Goal: Communication & Community: Answer question/provide support

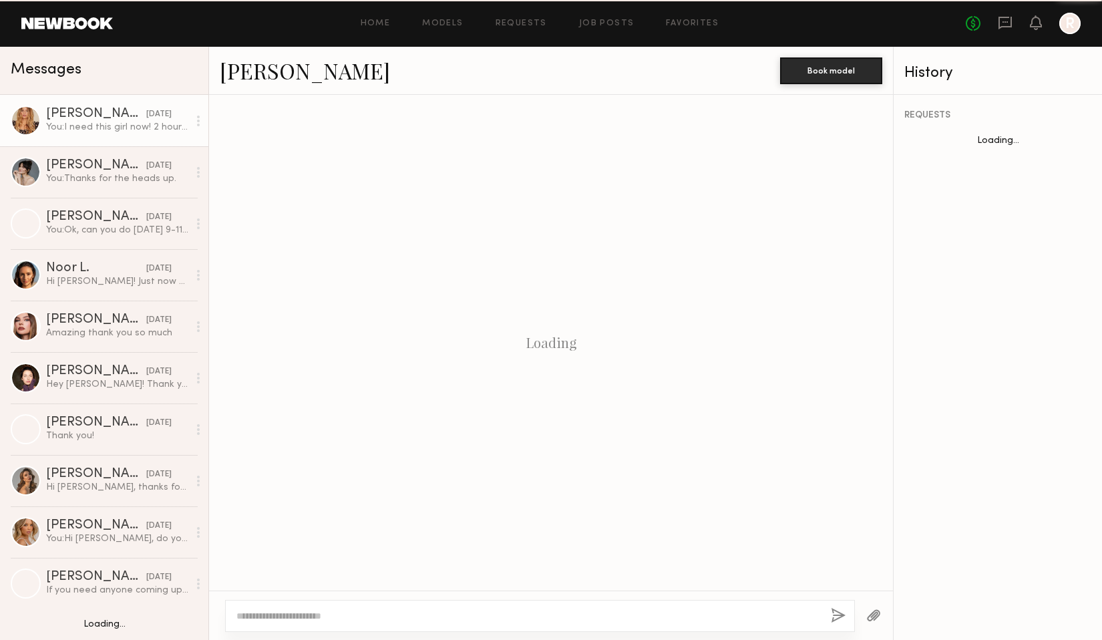
scroll to position [66, 0]
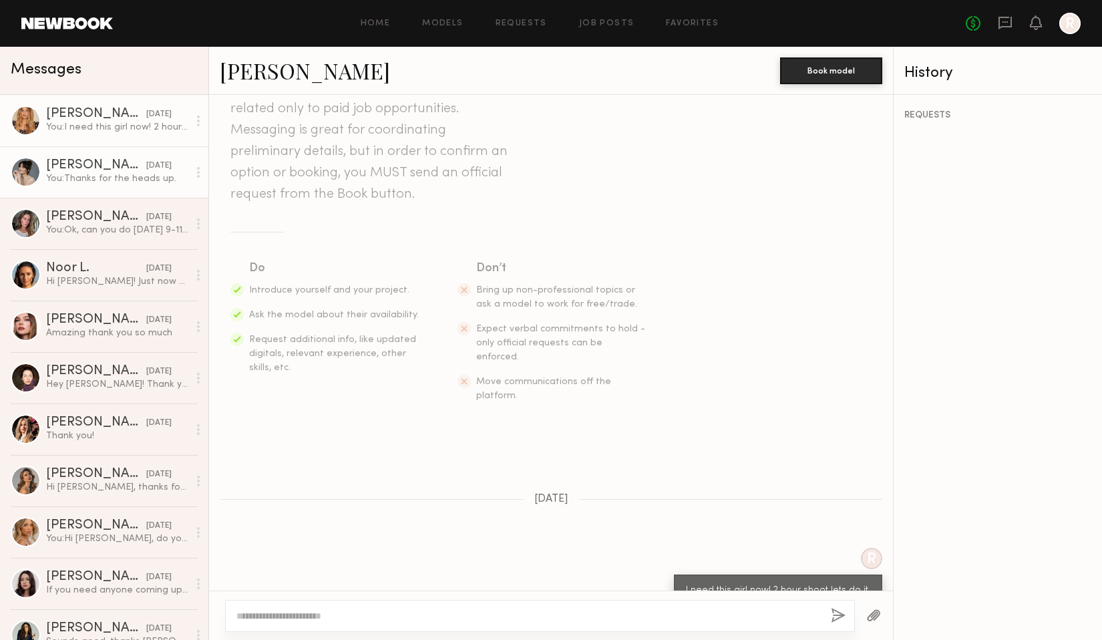
click at [139, 177] on div "You: Thanks for the heads up." at bounding box center [117, 178] width 142 height 13
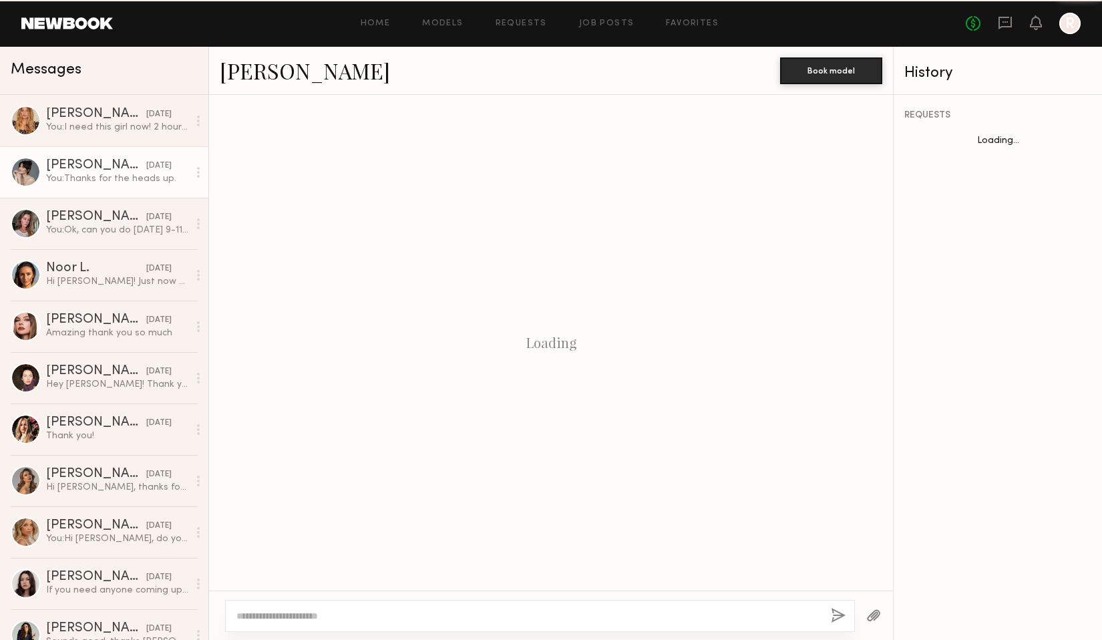
scroll to position [198, 0]
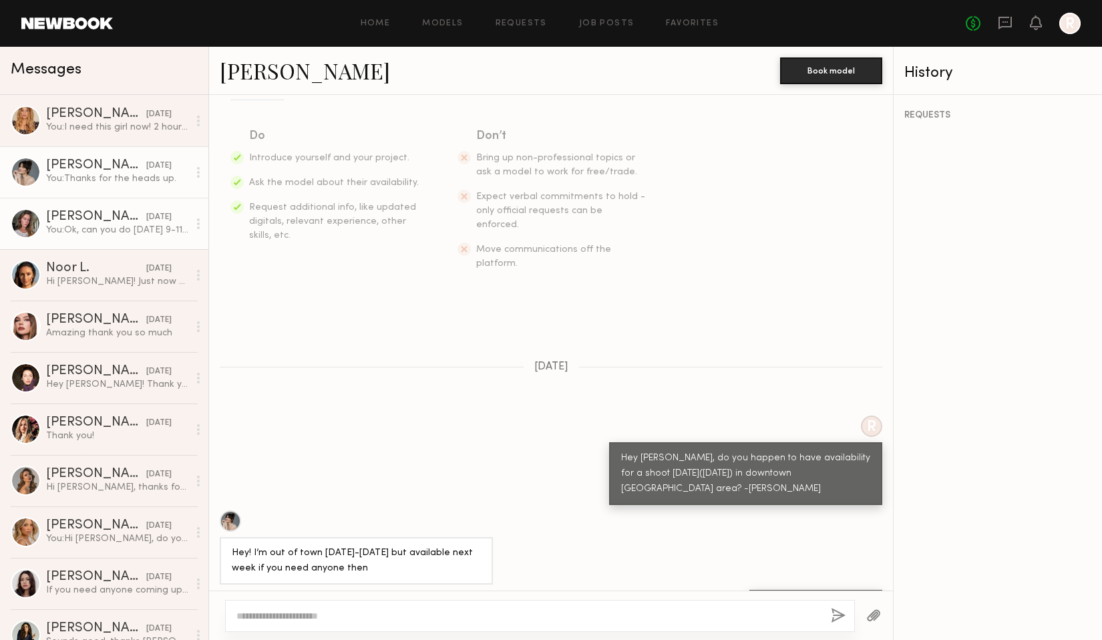
click at [114, 208] on link "[PERSON_NAME] [DATE] You: Ok, can you do [DATE] 9-11ish?" at bounding box center [104, 223] width 208 height 51
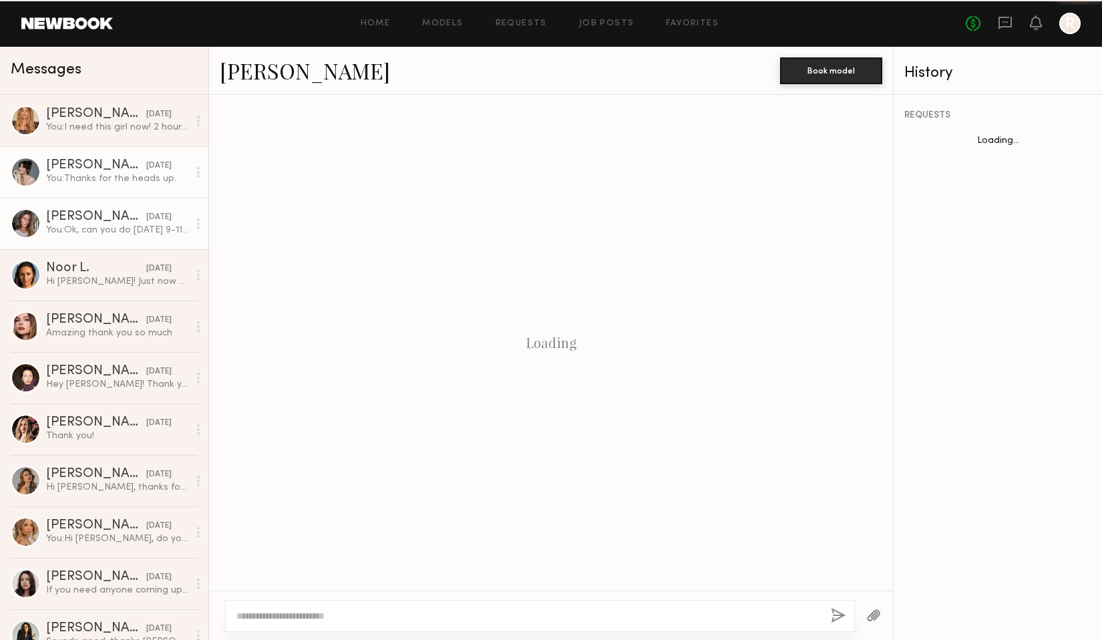
scroll to position [292, 0]
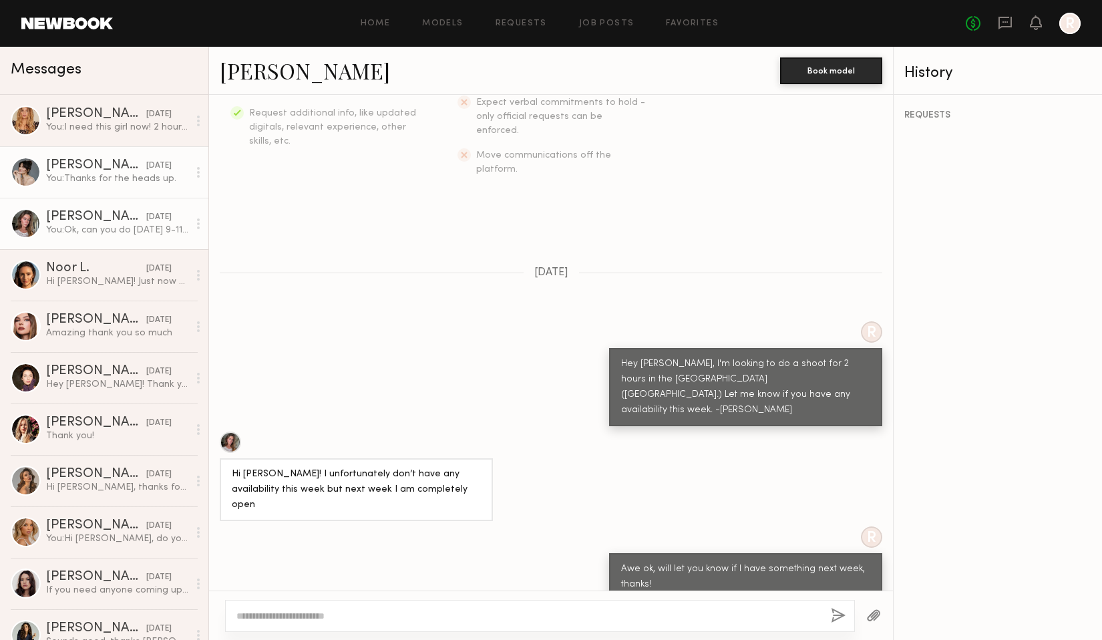
click at [109, 186] on link "[PERSON_NAME] [DATE] You: Thanks for the heads up." at bounding box center [104, 171] width 208 height 51
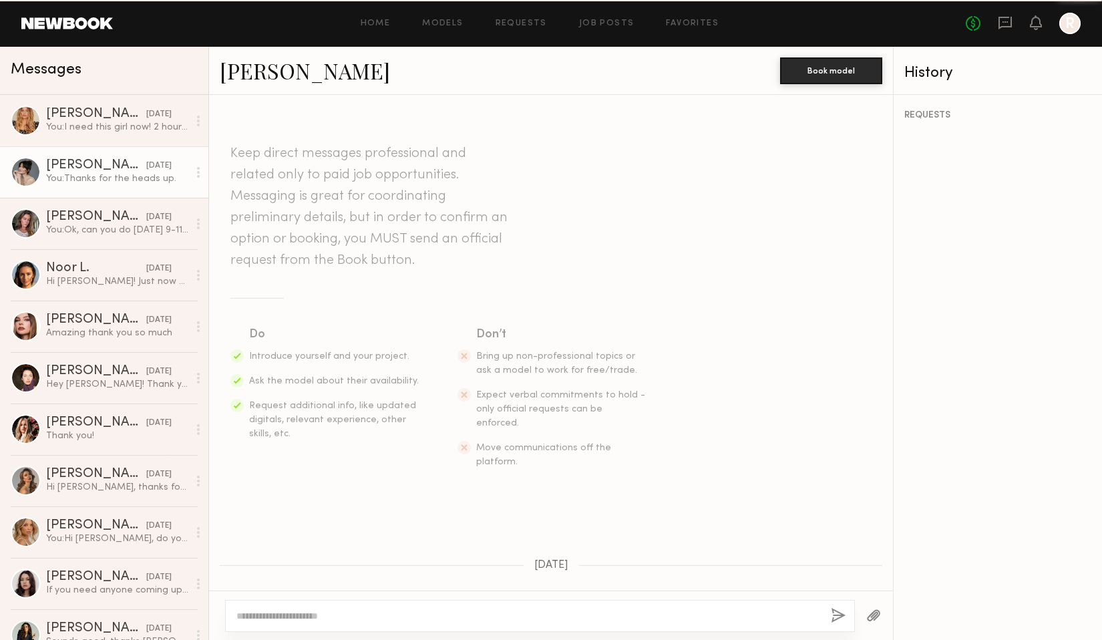
scroll to position [198, 0]
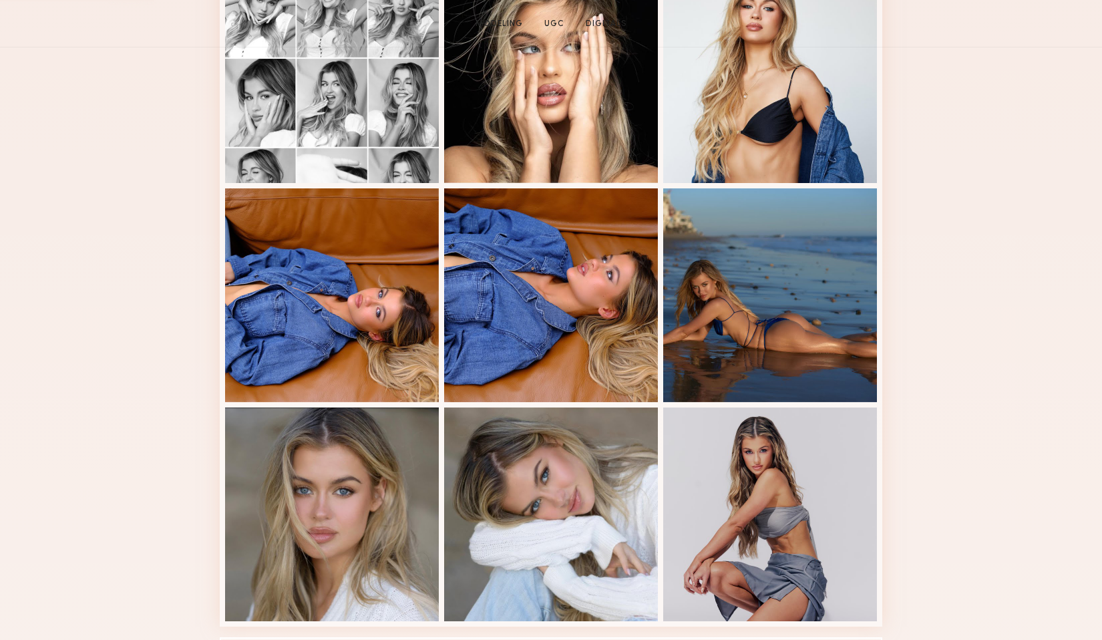
scroll to position [1235, 0]
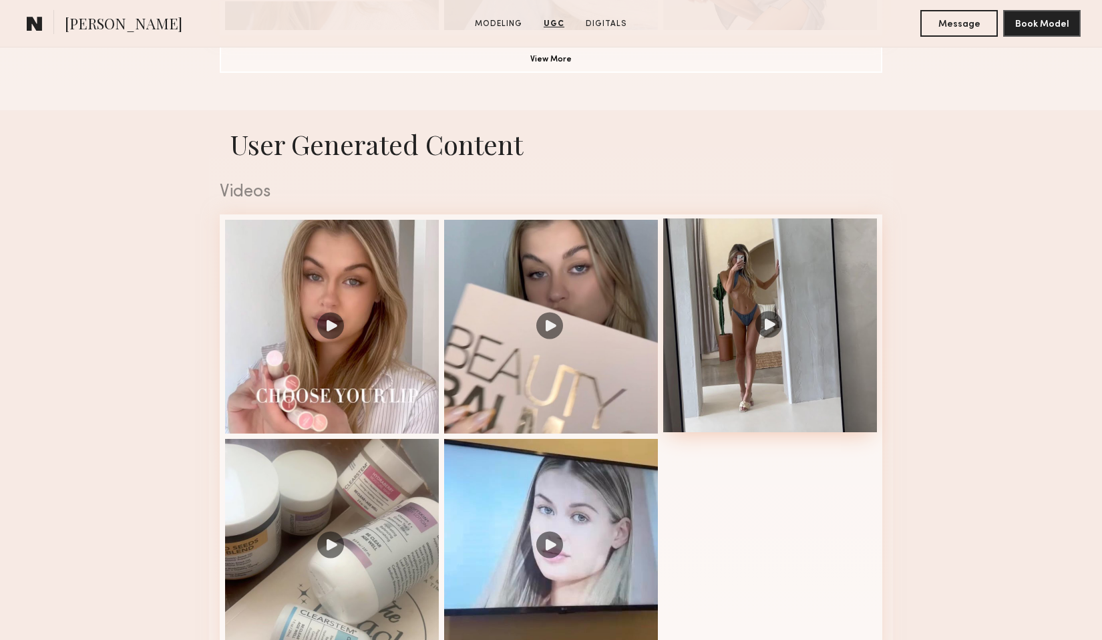
click at [784, 383] on div at bounding box center [770, 325] width 214 height 214
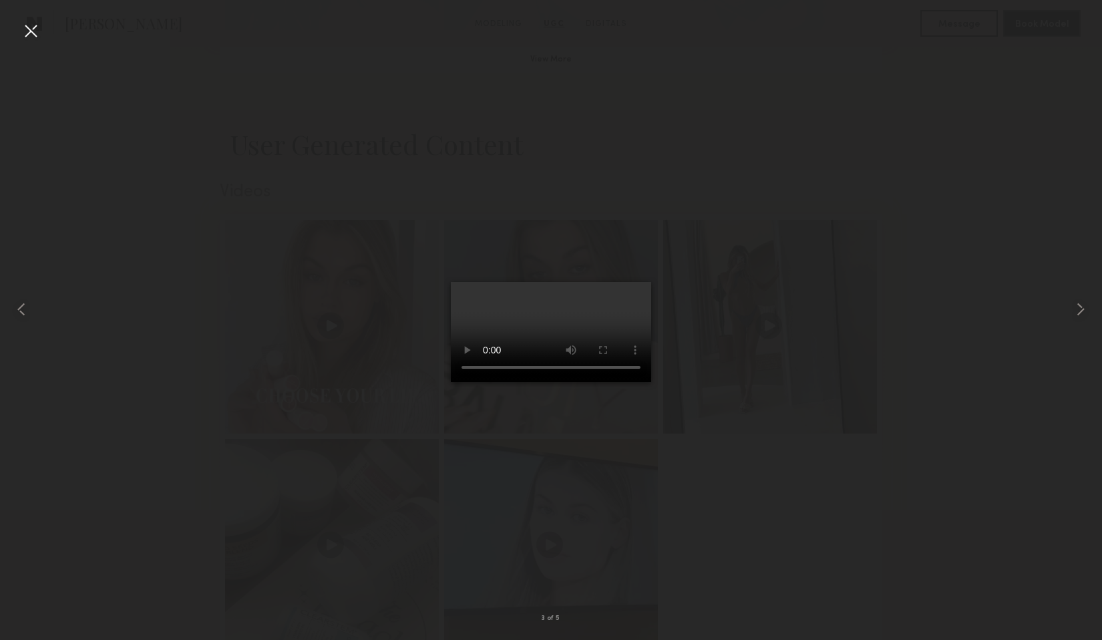
click at [35, 33] on div at bounding box center [30, 30] width 21 height 21
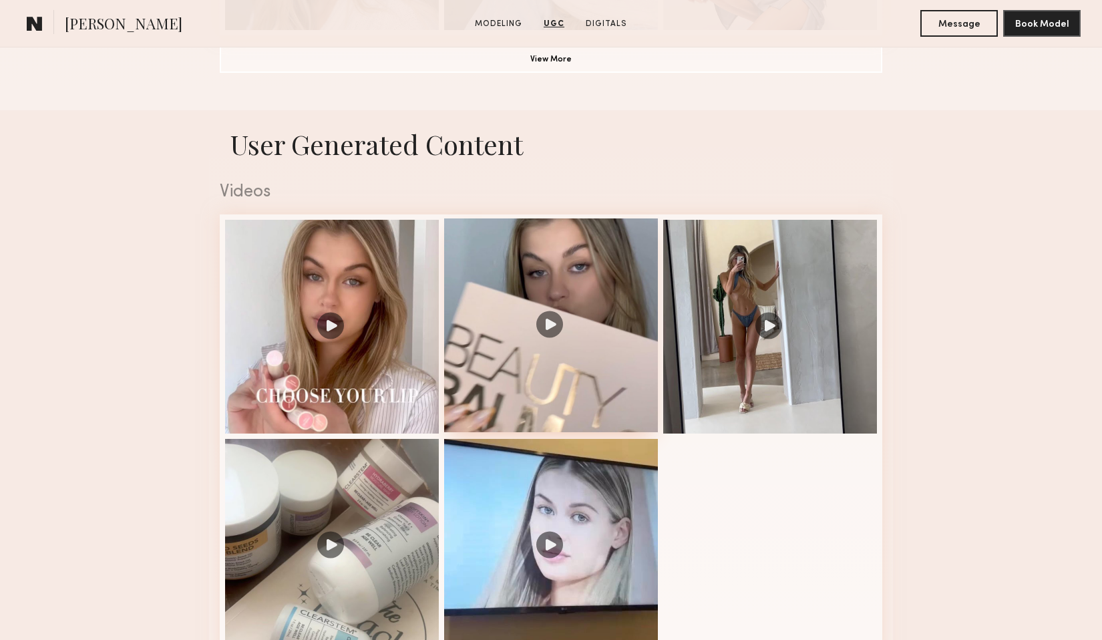
click at [535, 357] on div at bounding box center [551, 325] width 214 height 214
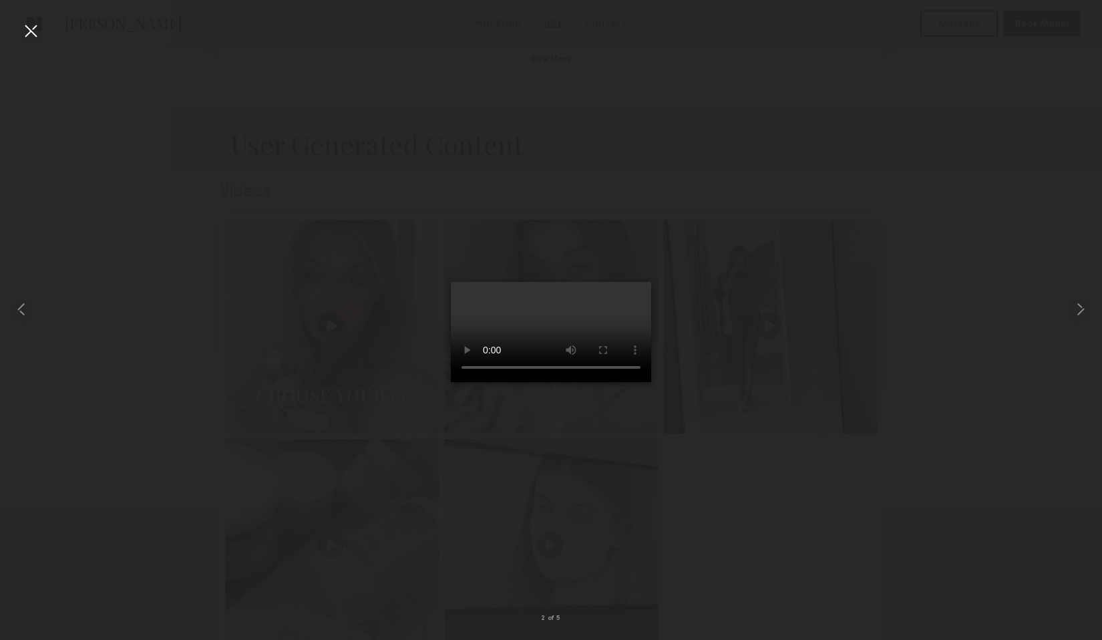
click at [816, 49] on div at bounding box center [551, 308] width 1102 height 575
